Goal: Task Accomplishment & Management: Use online tool/utility

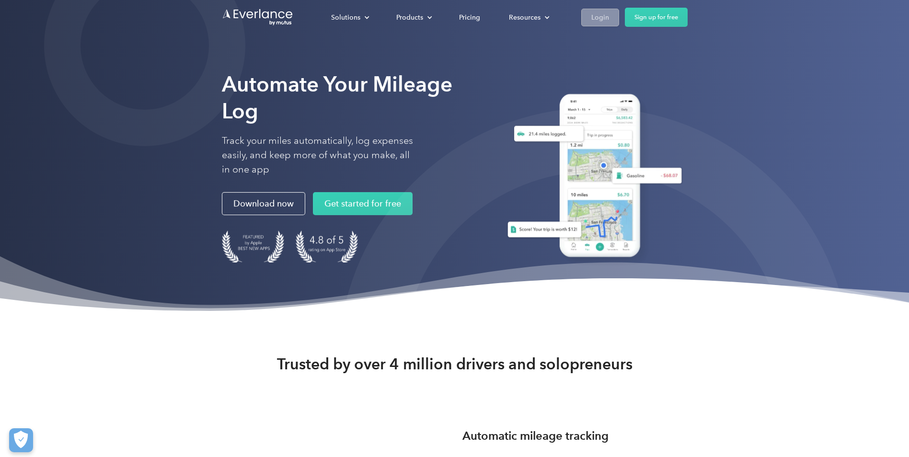
click at [610, 22] on link "Login" at bounding box center [600, 18] width 38 height 18
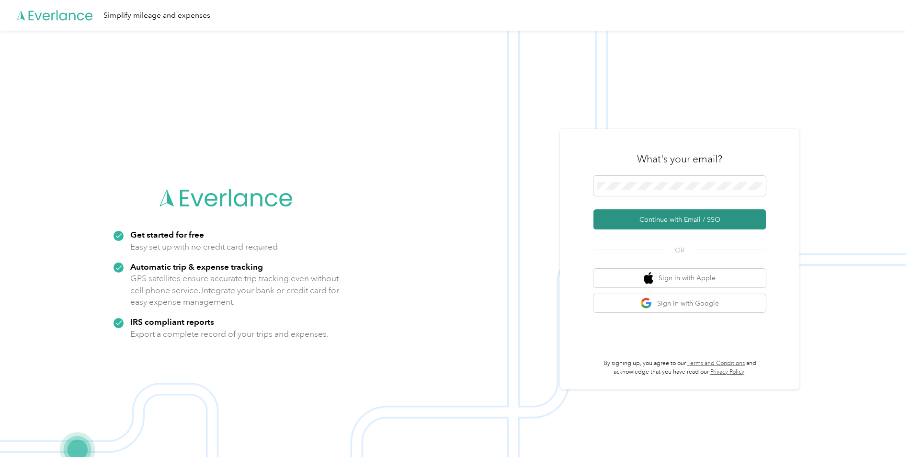
click at [631, 221] on button "Continue with Email / SSO" at bounding box center [680, 219] width 173 height 20
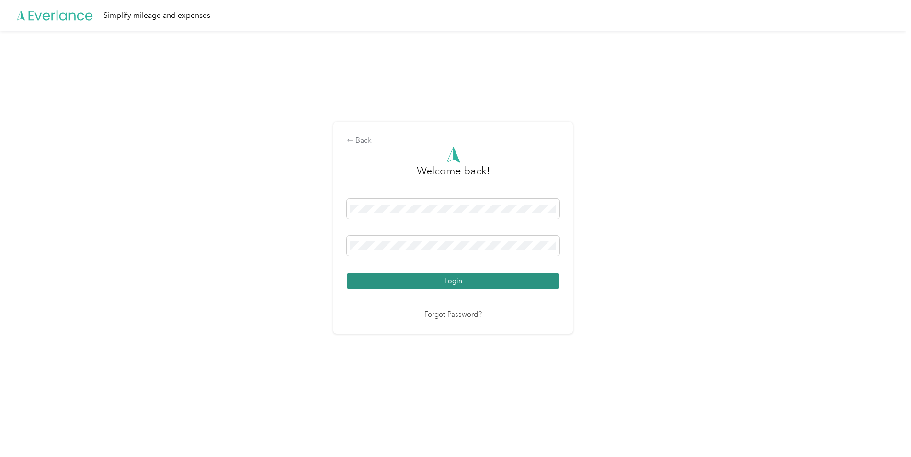
click at [448, 283] on button "Login" at bounding box center [453, 281] width 213 height 17
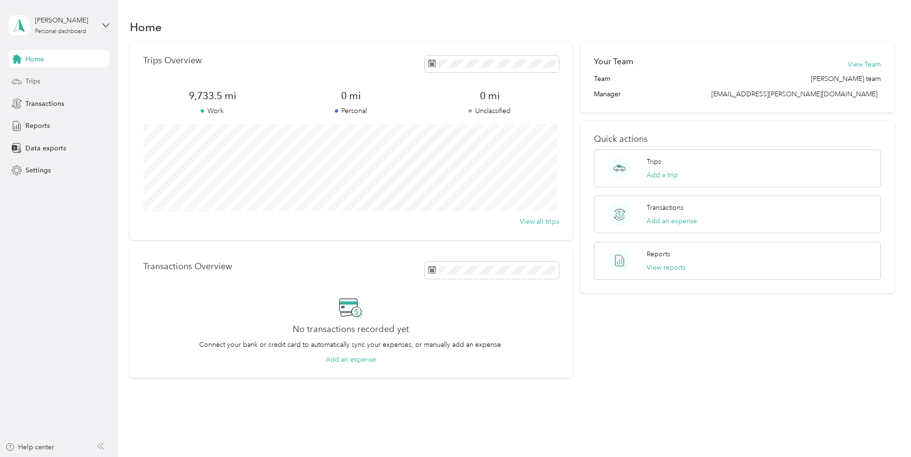
click at [39, 81] on span "Trips" at bounding box center [32, 81] width 15 height 10
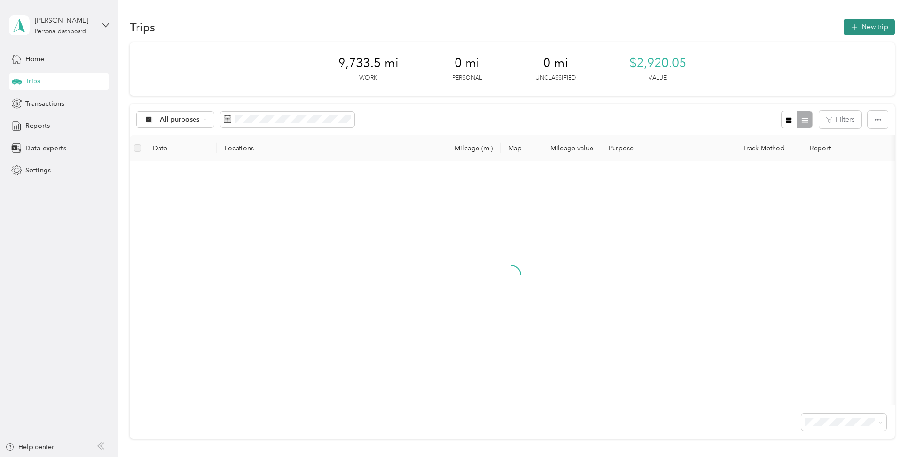
click at [857, 23] on button "New trip" at bounding box center [869, 27] width 51 height 17
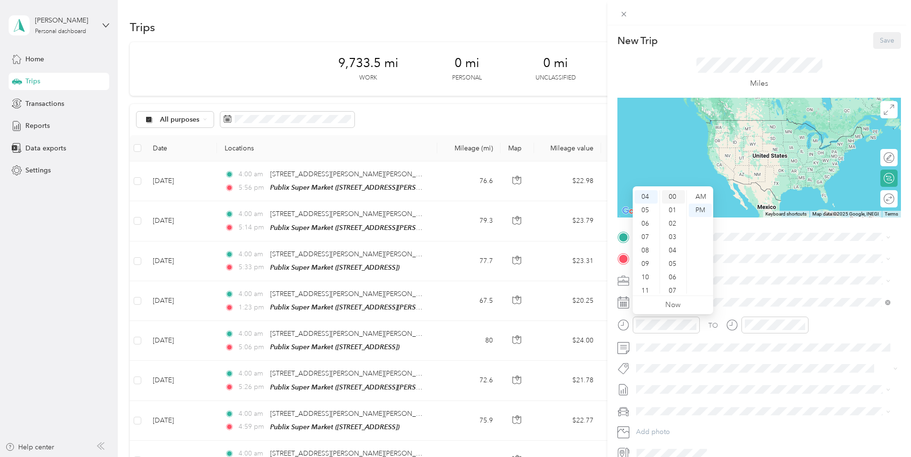
click at [676, 196] on div "00" at bounding box center [673, 196] width 23 height 13
click at [703, 196] on div "AM" at bounding box center [700, 196] width 23 height 13
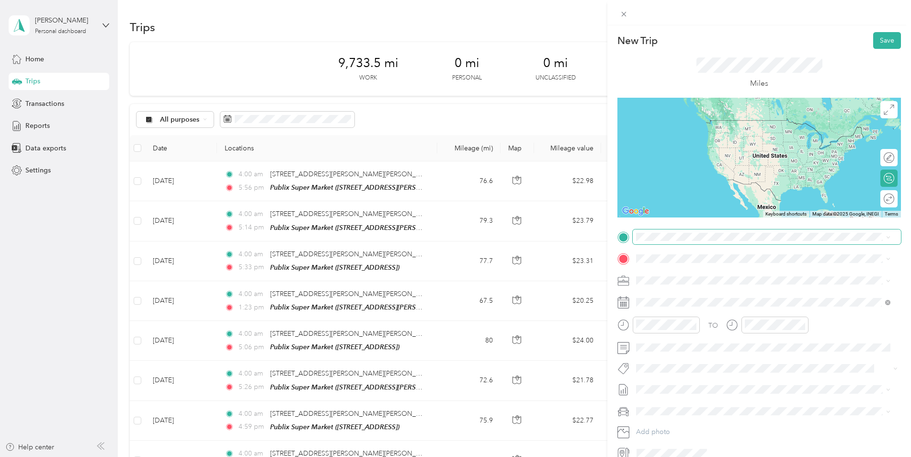
click at [735, 231] on span at bounding box center [767, 237] width 268 height 15
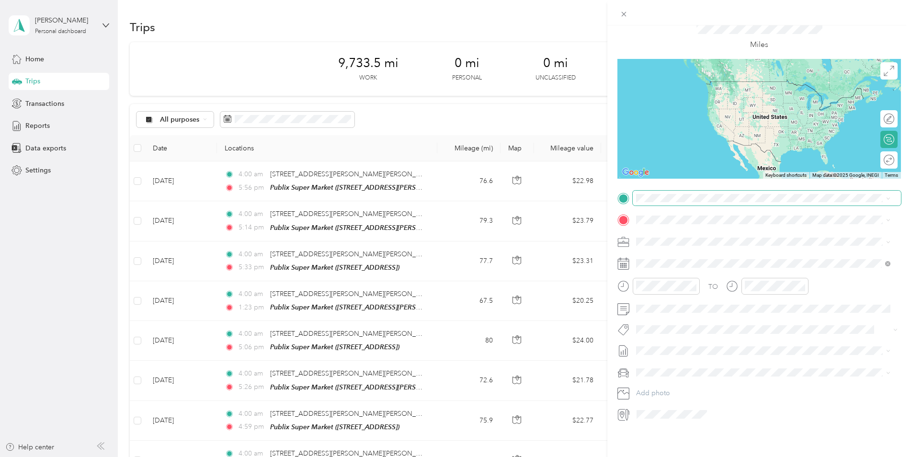
scroll to position [46, 0]
click at [702, 225] on span "[STREET_ADDRESS][PERSON_NAME][PERSON_NAME][US_STATE]" at bounding box center [756, 220] width 202 height 9
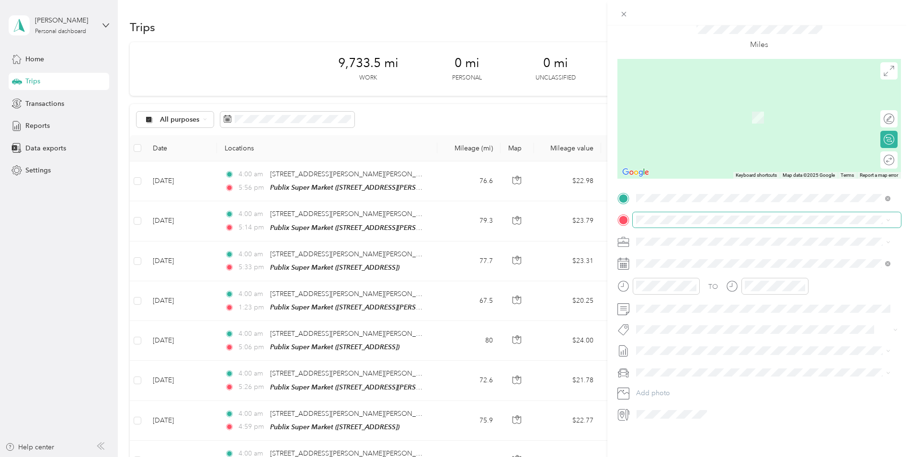
click at [666, 218] on span at bounding box center [767, 219] width 268 height 15
click at [694, 255] on div "TEAM Publix Super Market [STREET_ADDRESS][PERSON_NAME]" at bounding box center [712, 257] width 114 height 23
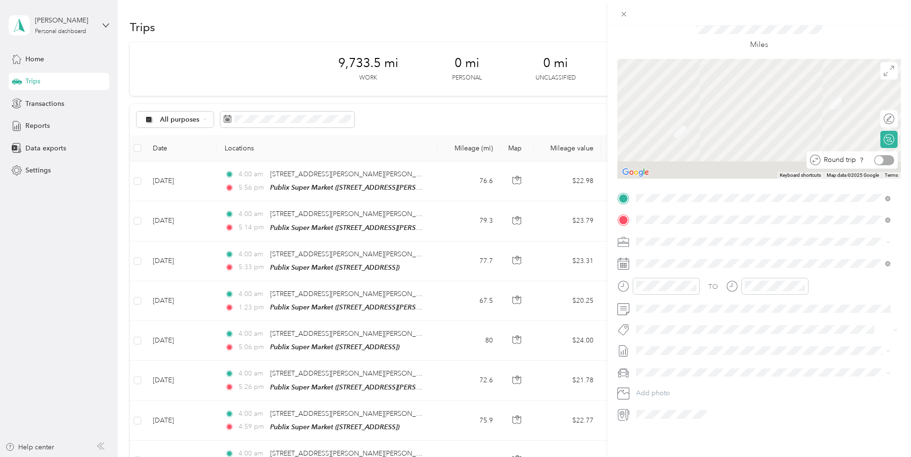
click at [880, 159] on div "Round trip" at bounding box center [852, 159] width 91 height 17
click at [881, 155] on div at bounding box center [884, 160] width 20 height 10
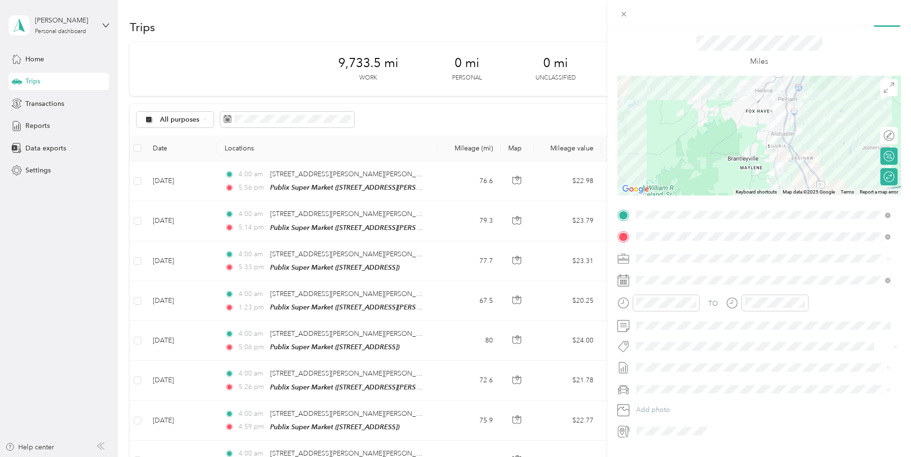
scroll to position [0, 0]
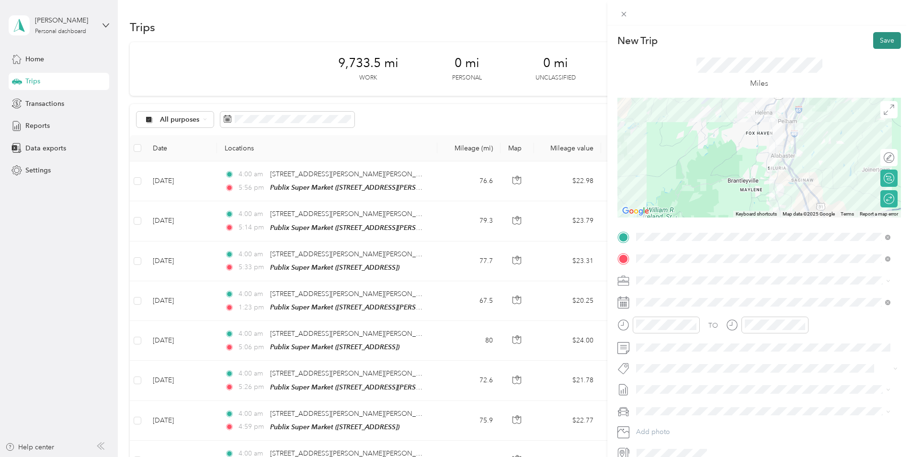
click at [881, 36] on button "Save" at bounding box center [888, 40] width 28 height 17
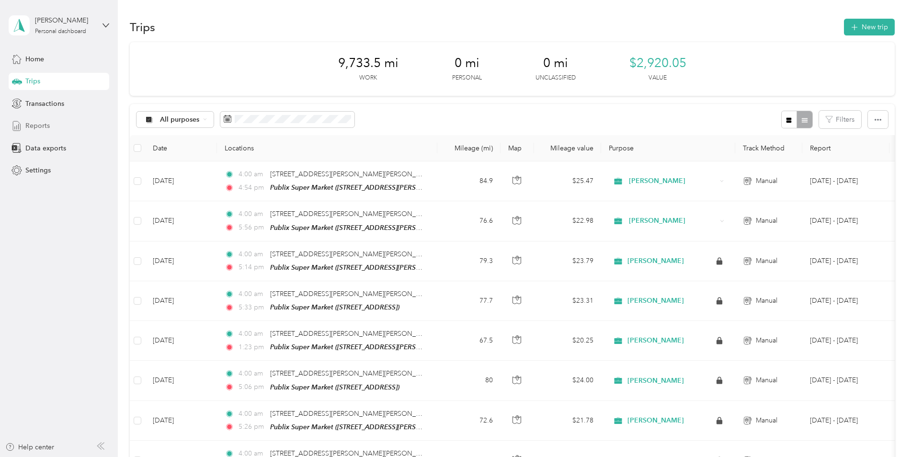
click at [37, 127] on span "Reports" at bounding box center [37, 126] width 24 height 10
